Goal: Task Accomplishment & Management: Use online tool/utility

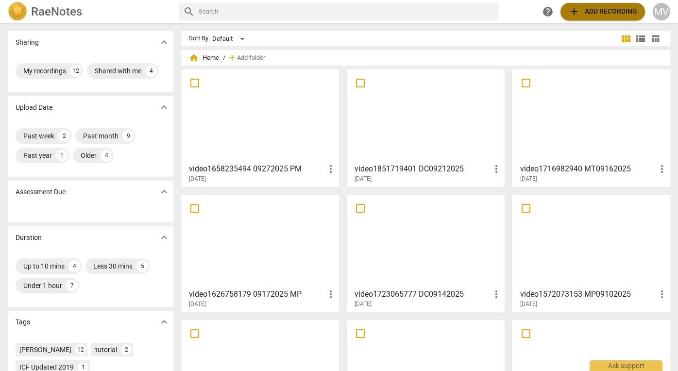
click at [594, 11] on span "add Add recording" at bounding box center [602, 12] width 69 height 12
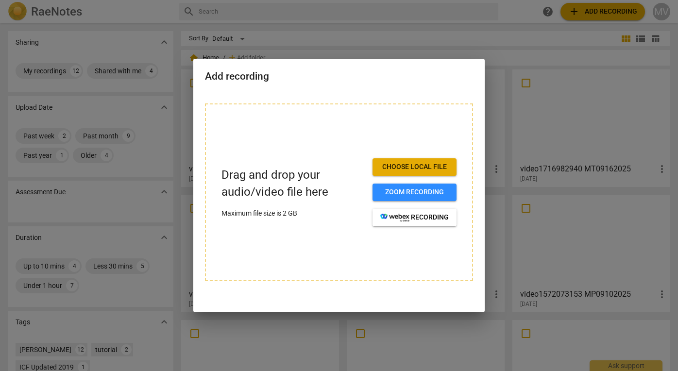
click at [447, 162] on span "Choose local file" at bounding box center [414, 167] width 68 height 10
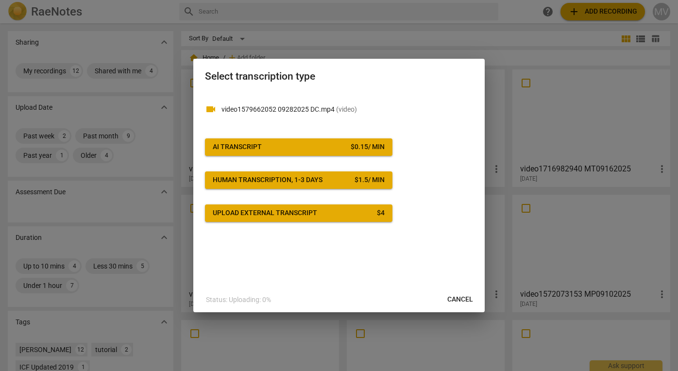
click at [305, 147] on span "AI Transcript $ 0.15 / min" at bounding box center [299, 147] width 172 height 10
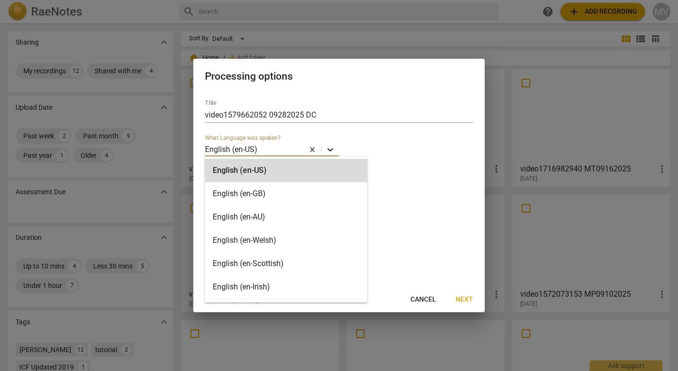
click at [333, 148] on icon at bounding box center [330, 150] width 10 height 10
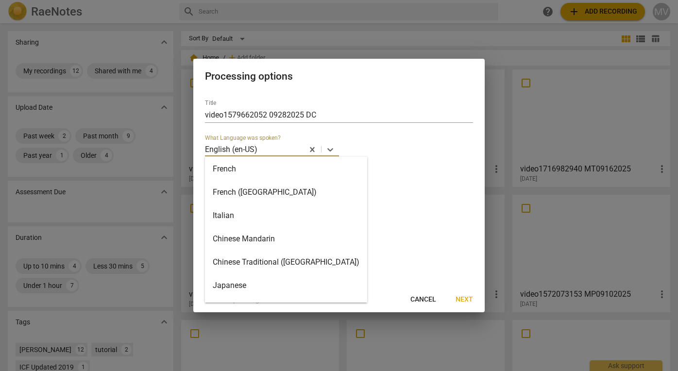
scroll to position [334, 0]
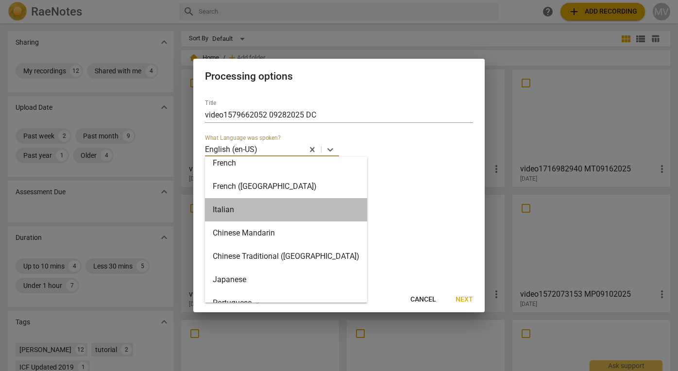
click at [288, 213] on div "Italian" at bounding box center [286, 209] width 162 height 23
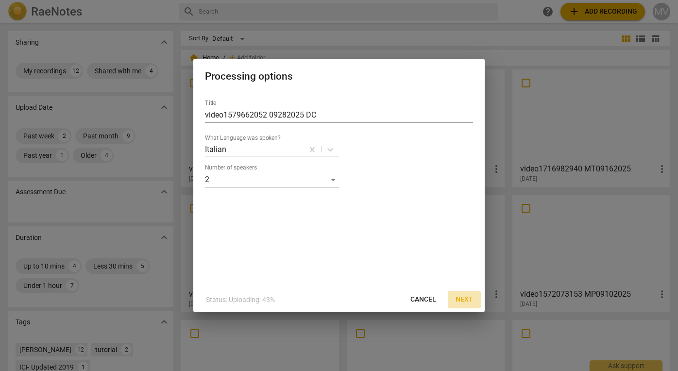
click at [472, 300] on span "Next" at bounding box center [464, 300] width 17 height 10
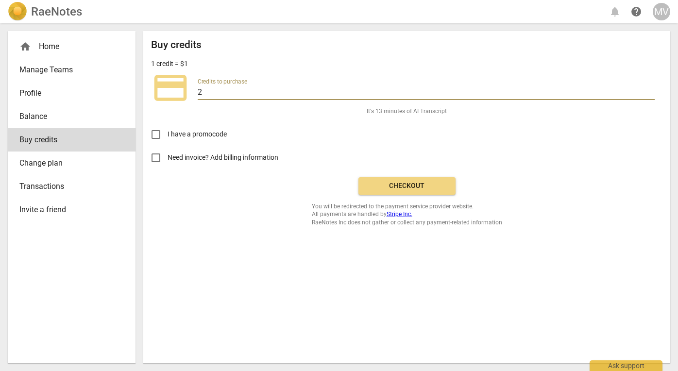
drag, startPoint x: 208, startPoint y: 93, endPoint x: 186, endPoint y: 88, distance: 22.9
click at [186, 88] on div "credit_card Credits to purchase 2" at bounding box center [406, 87] width 511 height 39
drag, startPoint x: 215, startPoint y: 88, endPoint x: 171, endPoint y: 87, distance: 43.7
click at [171, 87] on div "credit_card Credits to purchase 10" at bounding box center [406, 87] width 511 height 39
type input "20"
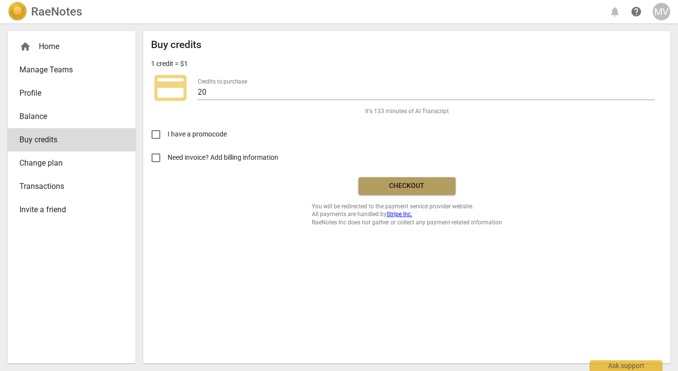
click at [428, 192] on button "Checkout" at bounding box center [406, 185] width 97 height 17
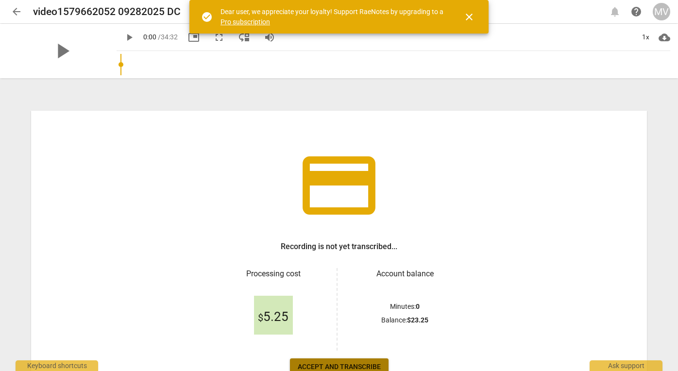
click at [371, 368] on span "Accept and transcribe" at bounding box center [339, 367] width 83 height 10
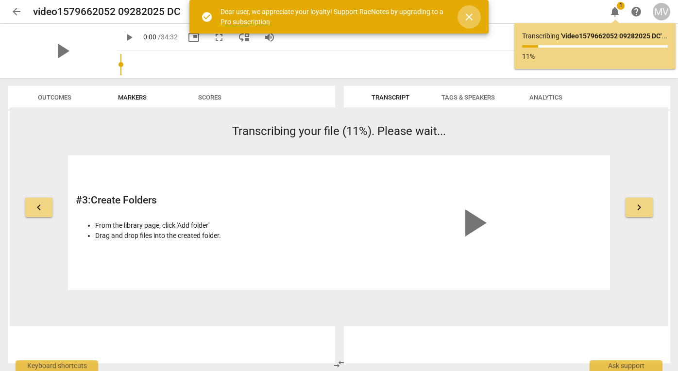
click at [468, 17] on span "close" at bounding box center [469, 17] width 12 height 12
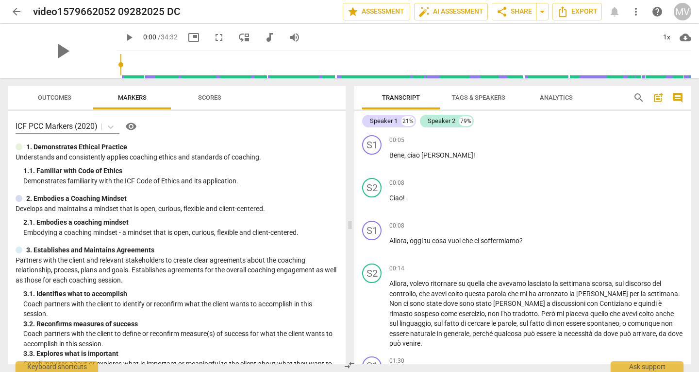
scroll to position [204, 0]
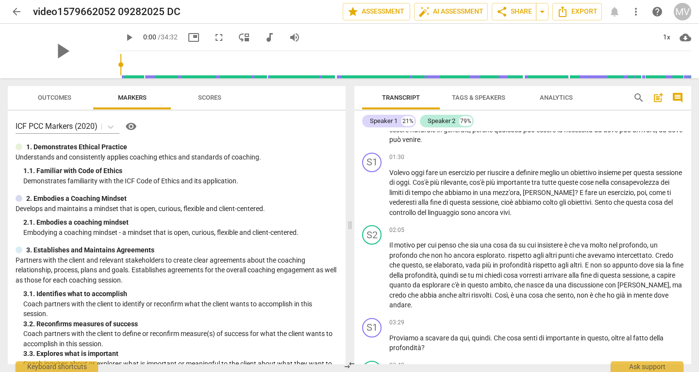
click at [678, 321] on div "Transcript Tags & Speakers Analytics search post_add comment Speaker 1 21% Spea…" at bounding box center [525, 224] width 349 height 293
click at [678, 320] on div "S1 play_arrow pause 03:29 + Add competency keyboard_arrow_right Proviamo a scav…" at bounding box center [523, 335] width 337 height 43
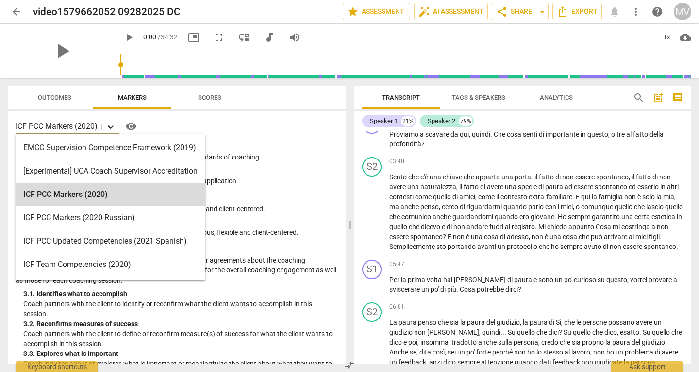
click at [112, 127] on icon at bounding box center [111, 126] width 6 height 3
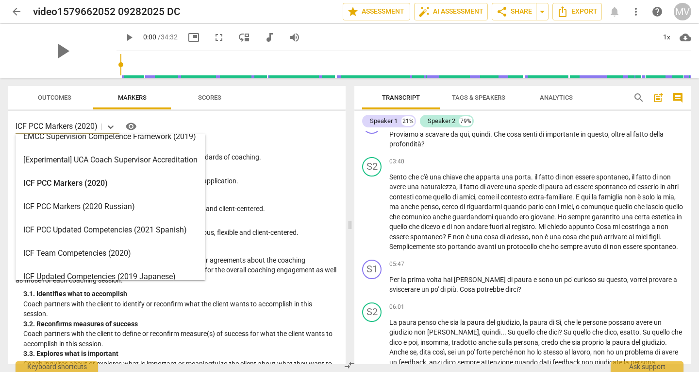
scroll to position [0, 0]
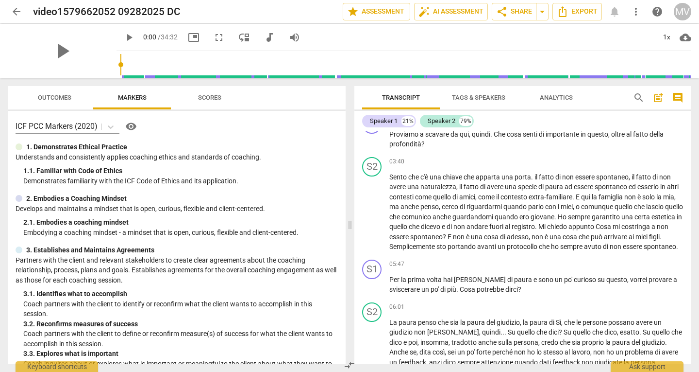
click at [315, 146] on div "1. Demonstrates Ethical Practice" at bounding box center [177, 147] width 323 height 10
click at [452, 17] on span "auto_fix_high AI Assessment" at bounding box center [451, 12] width 65 height 12
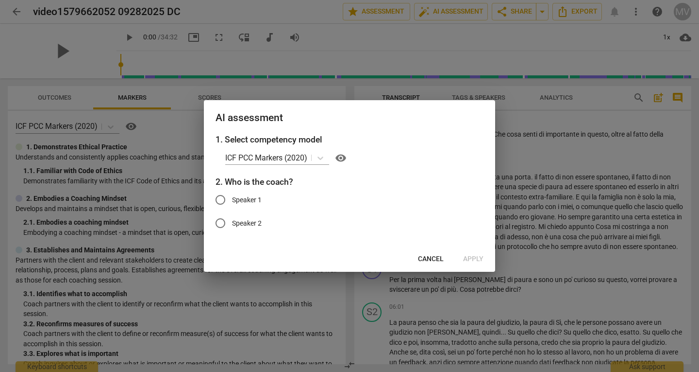
click at [425, 258] on span "Cancel" at bounding box center [431, 259] width 26 height 10
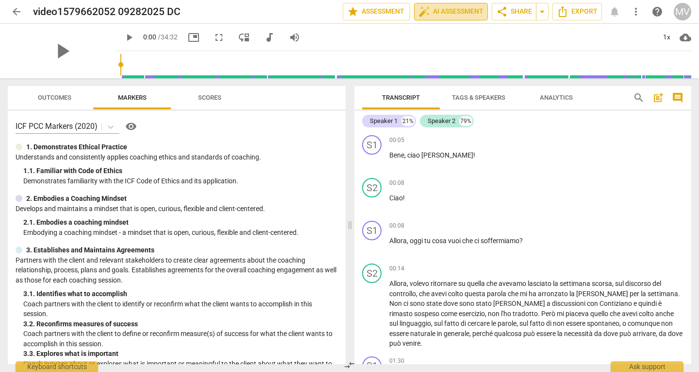
click at [454, 6] on span "auto_fix_high AI Assessment" at bounding box center [451, 12] width 65 height 12
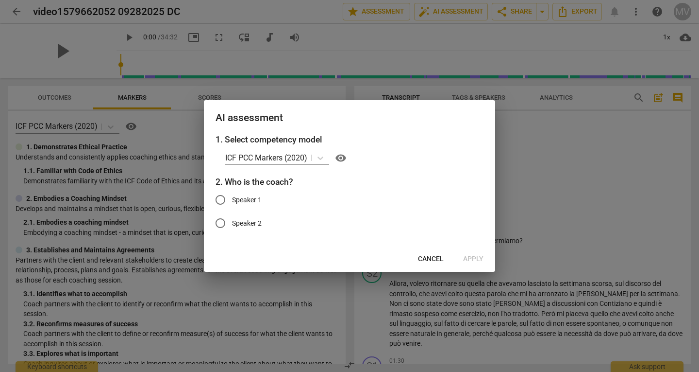
click at [243, 200] on span "Speaker 1" at bounding box center [247, 200] width 30 height 10
click at [232, 200] on input "Speaker 1" at bounding box center [220, 199] width 23 height 23
radio input "true"
click at [469, 258] on span "Apply" at bounding box center [473, 259] width 20 height 10
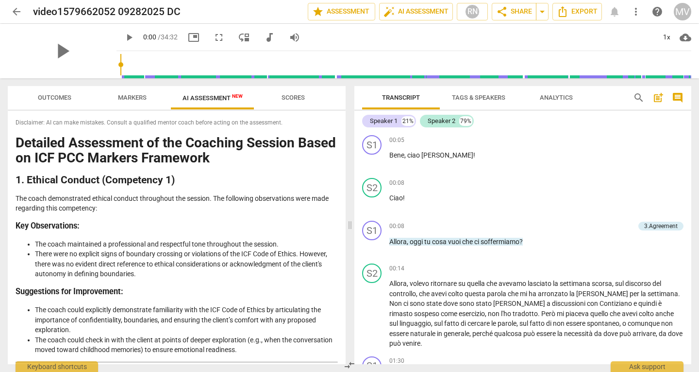
scroll to position [204, 0]
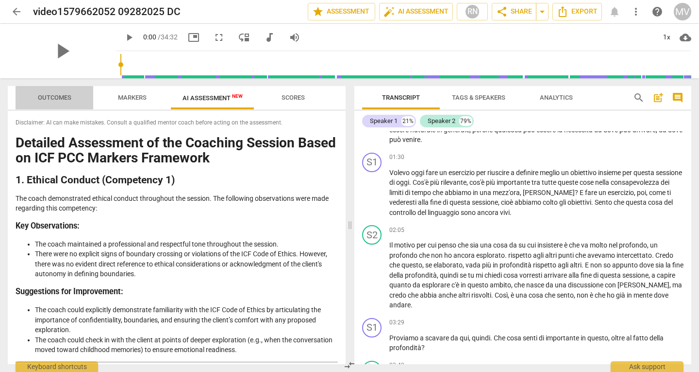
click at [66, 102] on span "Outcomes" at bounding box center [54, 97] width 57 height 13
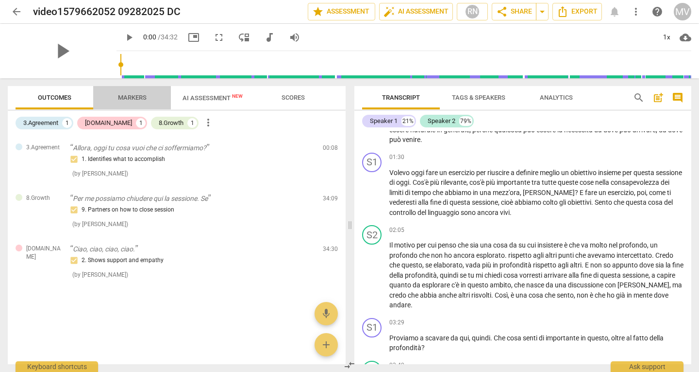
click at [131, 97] on span "Markers" at bounding box center [132, 97] width 29 height 7
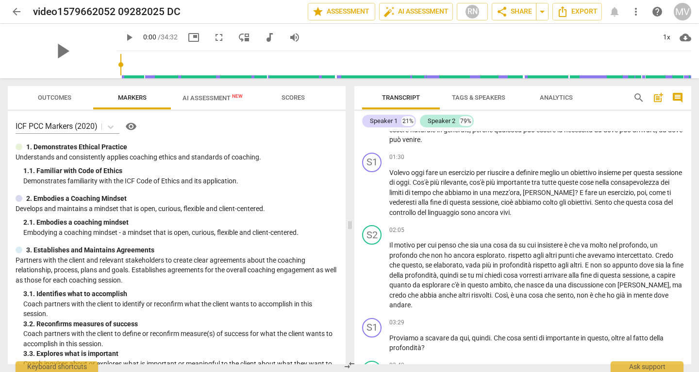
click at [56, 101] on span "Outcomes" at bounding box center [55, 97] width 34 height 7
